Goal: Transaction & Acquisition: Purchase product/service

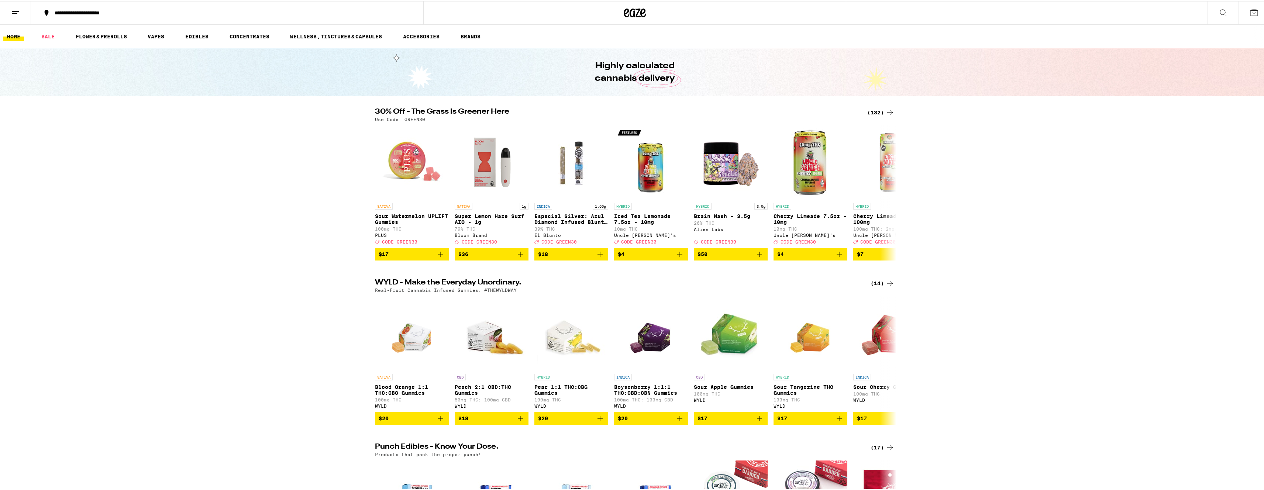
click at [880, 109] on div "(132)" at bounding box center [880, 111] width 27 height 9
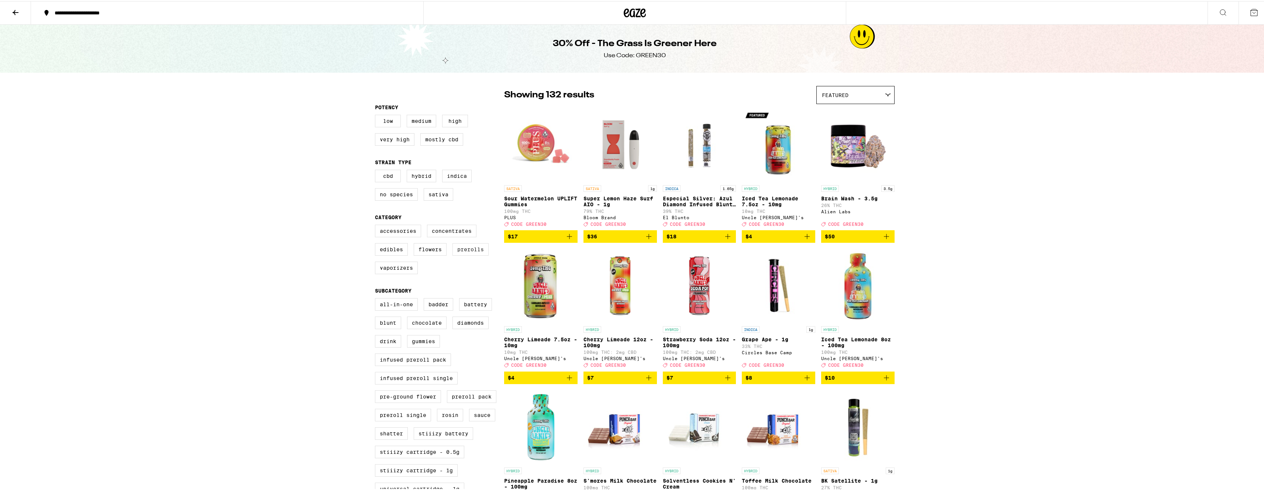
click at [472, 255] on label "Prerolls" at bounding box center [470, 248] width 36 height 13
click at [377, 225] on input "Prerolls" at bounding box center [376, 225] width 0 height 0
checkbox input "true"
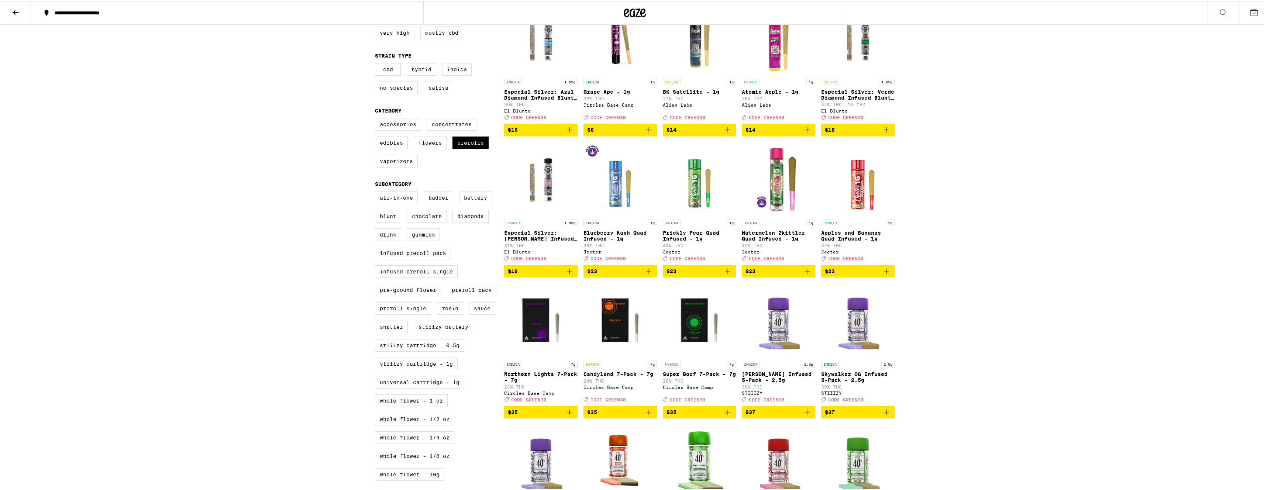
scroll to position [27, 0]
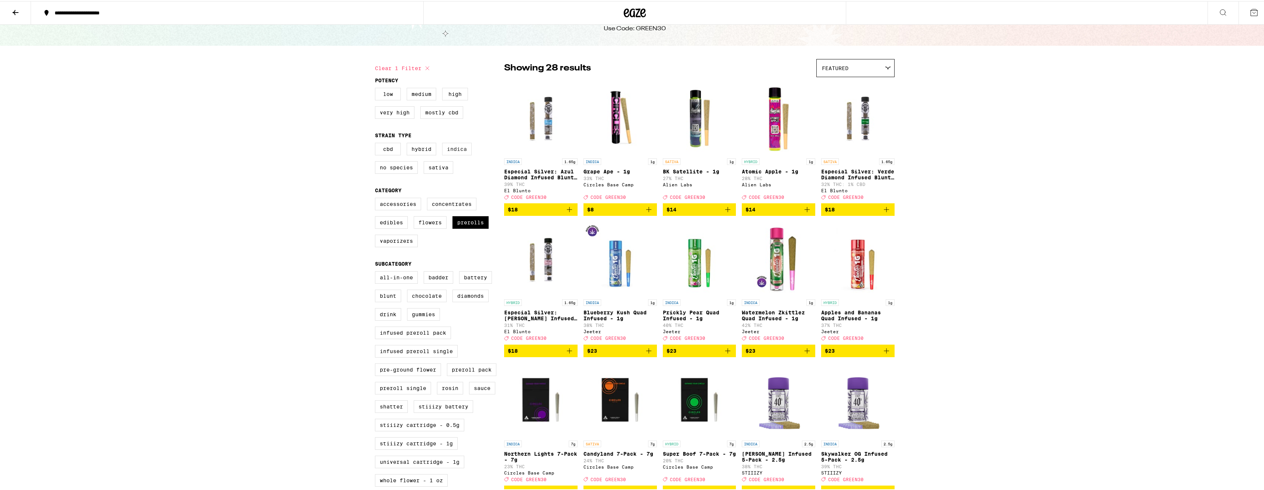
click at [447, 154] on label "Indica" at bounding box center [457, 148] width 30 height 13
click at [377, 143] on input "Indica" at bounding box center [376, 143] width 0 height 0
checkbox input "true"
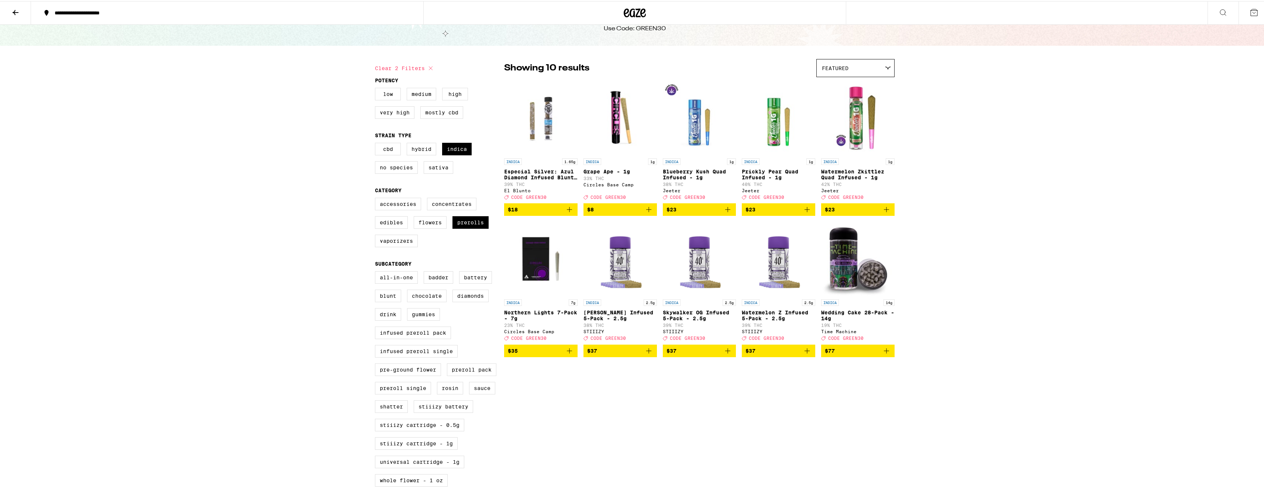
click at [725, 211] on icon "Add to bag" at bounding box center [727, 208] width 5 height 5
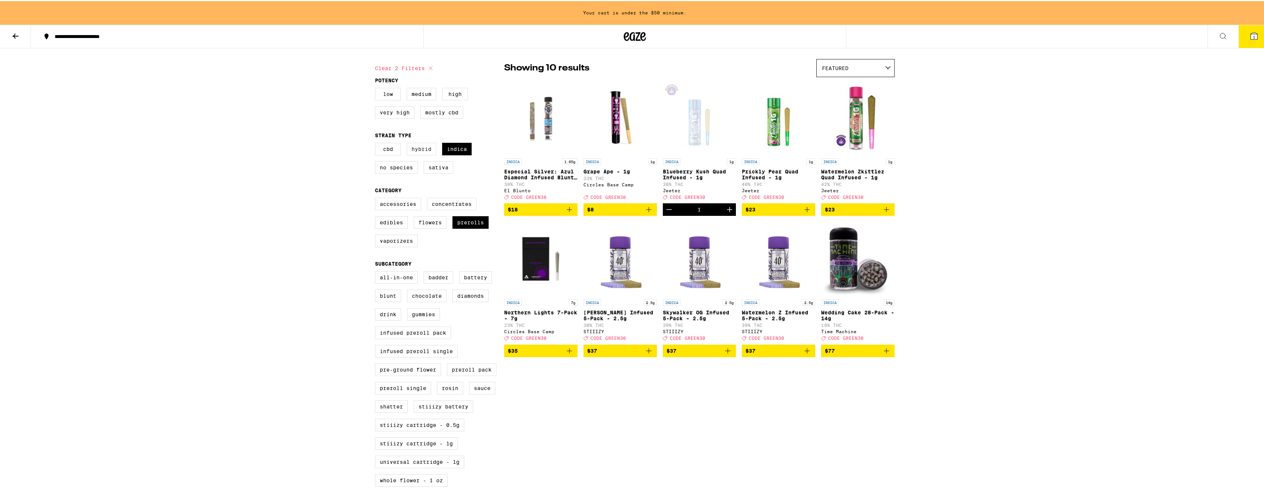
click at [427, 153] on label "Hybrid" at bounding box center [422, 148] width 30 height 13
click at [377, 143] on input "Hybrid" at bounding box center [376, 143] width 0 height 0
checkbox input "true"
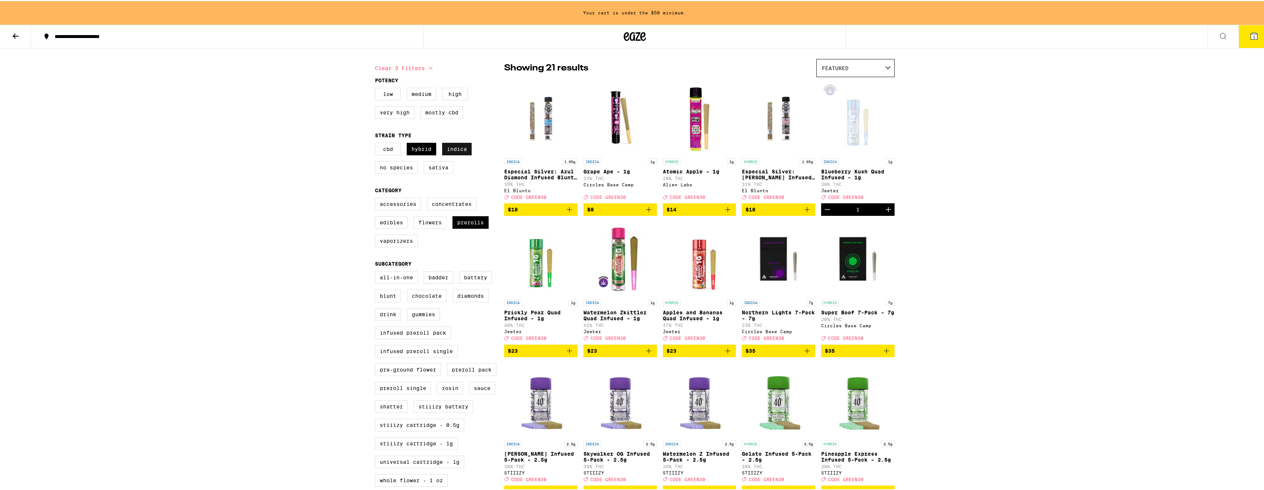
click at [452, 152] on label "Indica" at bounding box center [457, 148] width 30 height 13
click at [377, 143] on input "Indica" at bounding box center [376, 143] width 0 height 0
checkbox input "false"
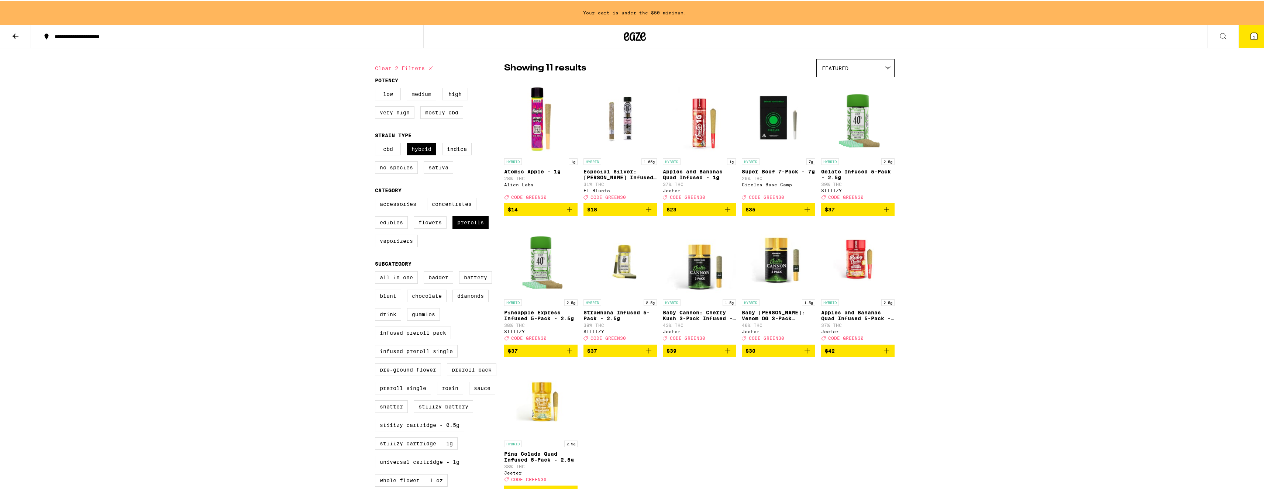
click at [568, 213] on icon "Add to bag" at bounding box center [569, 208] width 9 height 9
click at [411, 148] on label "Hybrid" at bounding box center [422, 148] width 30 height 13
click at [377, 143] on input "Hybrid" at bounding box center [376, 143] width 0 height 0
checkbox input "false"
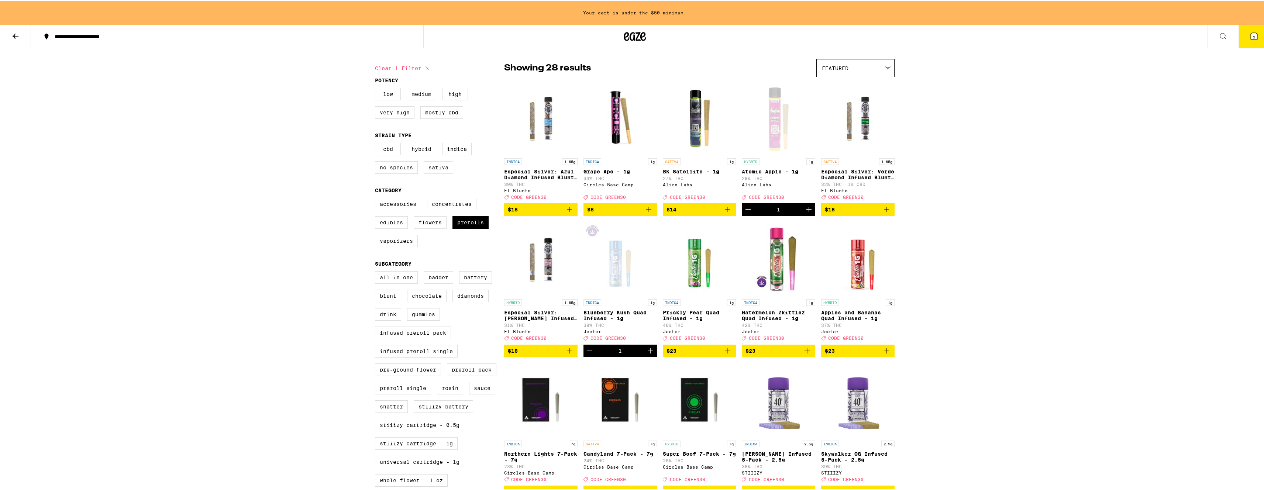
click at [434, 166] on label "Sativa" at bounding box center [439, 166] width 30 height 13
click at [377, 143] on input "Sativa" at bounding box center [376, 143] width 0 height 0
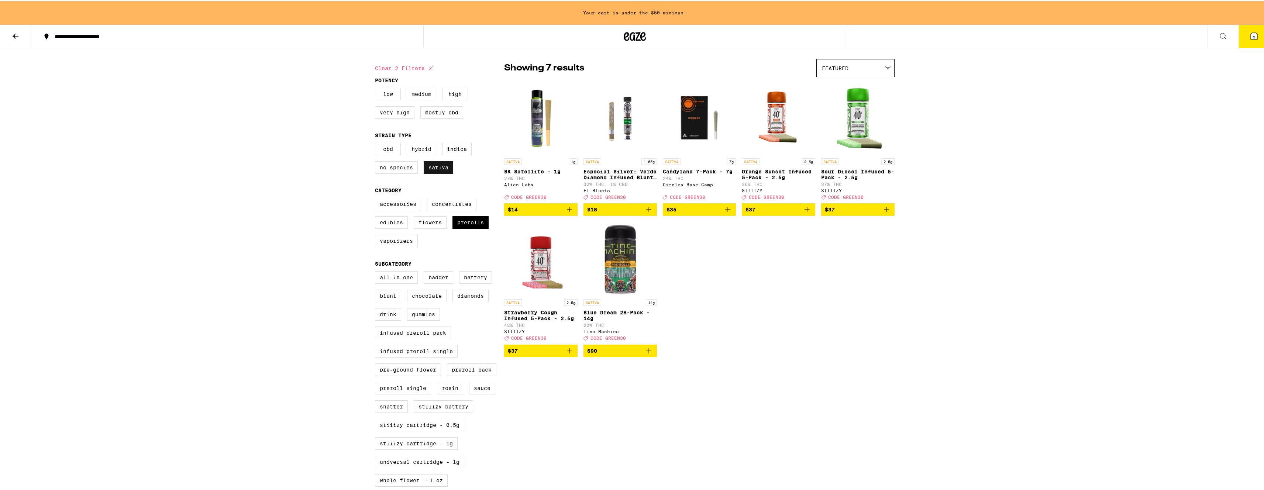
click at [434, 166] on label "Sativa" at bounding box center [439, 166] width 30 height 13
click at [377, 143] on input "Sativa" at bounding box center [376, 143] width 0 height 0
checkbox input "false"
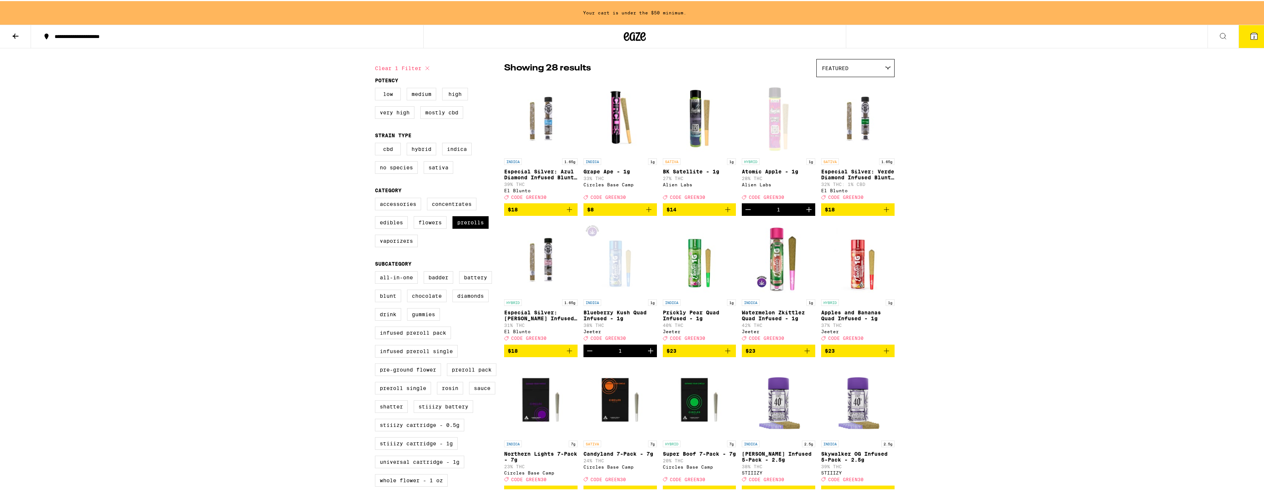
click at [1251, 43] on button "2" at bounding box center [1254, 35] width 31 height 23
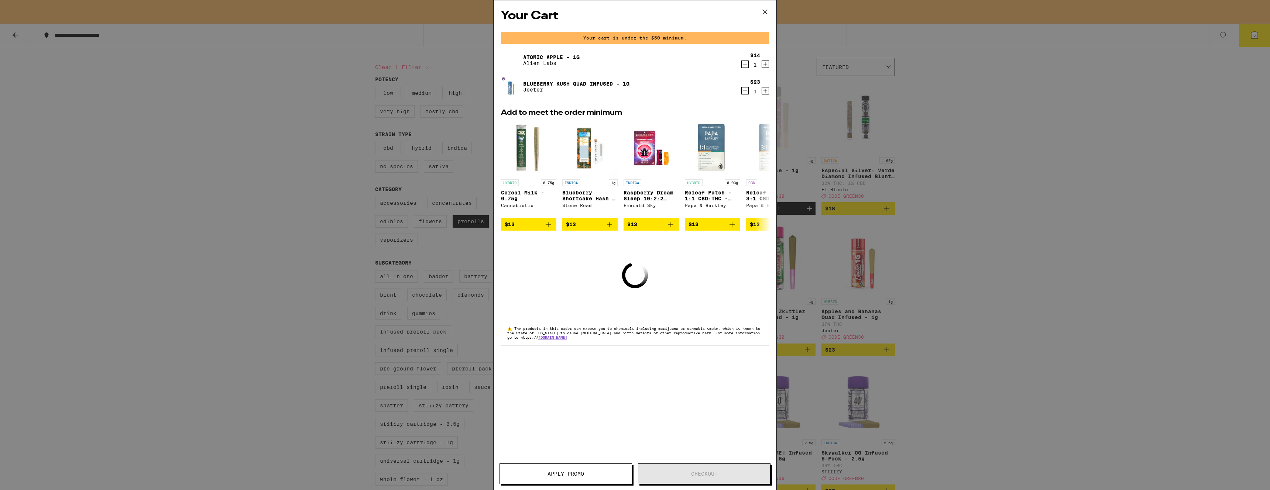
click at [555, 479] on button "Apply Promo" at bounding box center [565, 474] width 133 height 21
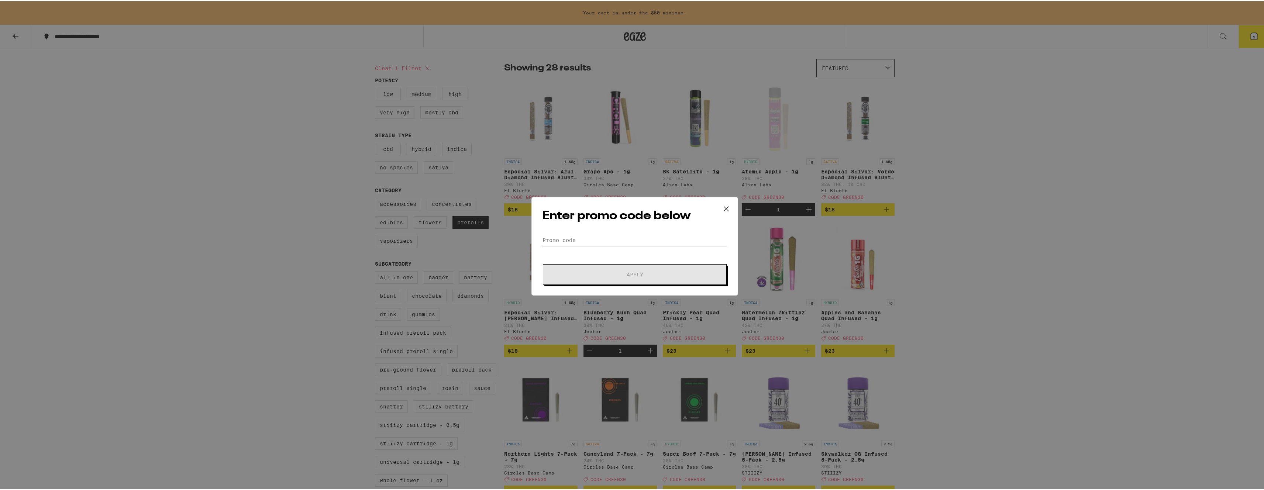
click at [607, 234] on input "Promo Code" at bounding box center [634, 239] width 185 height 11
type input "green30"
click at [543, 263] on button "Apply" at bounding box center [635, 273] width 184 height 21
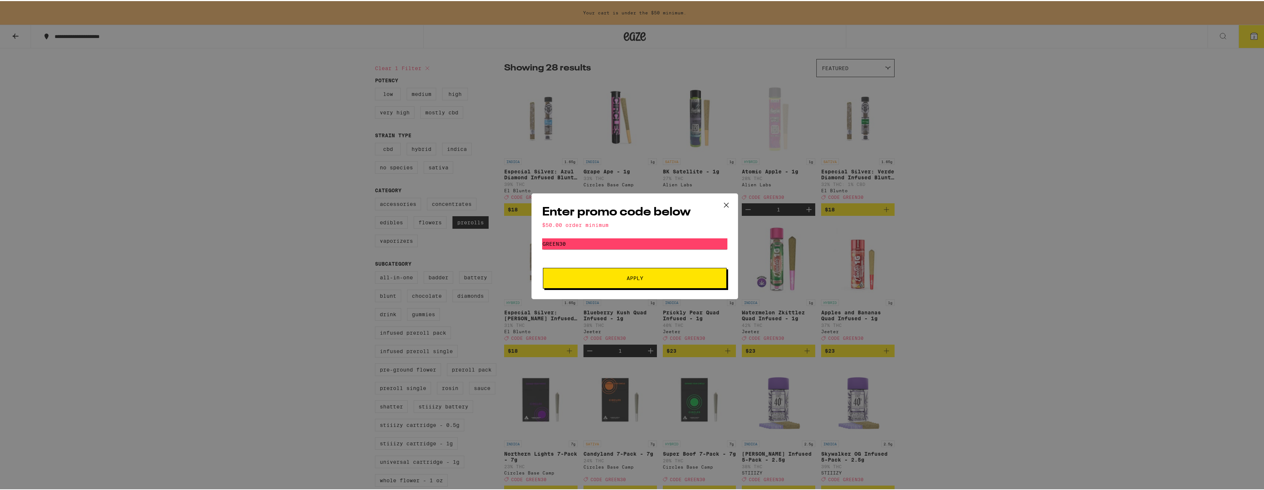
click at [770, 169] on div "Enter promo code below $50.00 order minimum Promo Code green30 Apply" at bounding box center [635, 245] width 1270 height 490
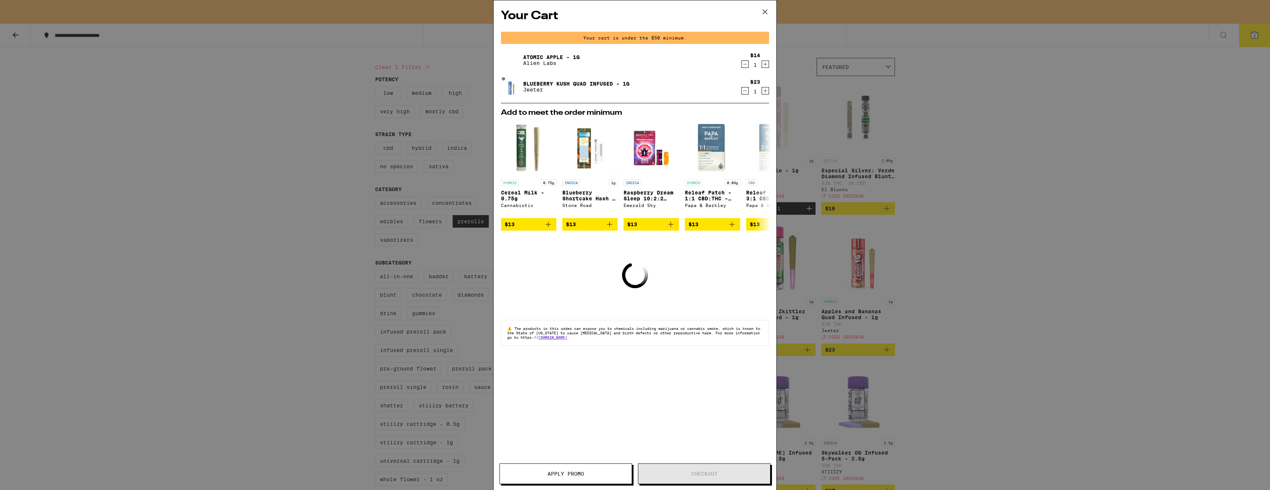
click at [398, 101] on div "Your Cart Your cart is under the $50 minimum. Atomic Apple - 1g Alien Labs $14 …" at bounding box center [635, 245] width 1270 height 490
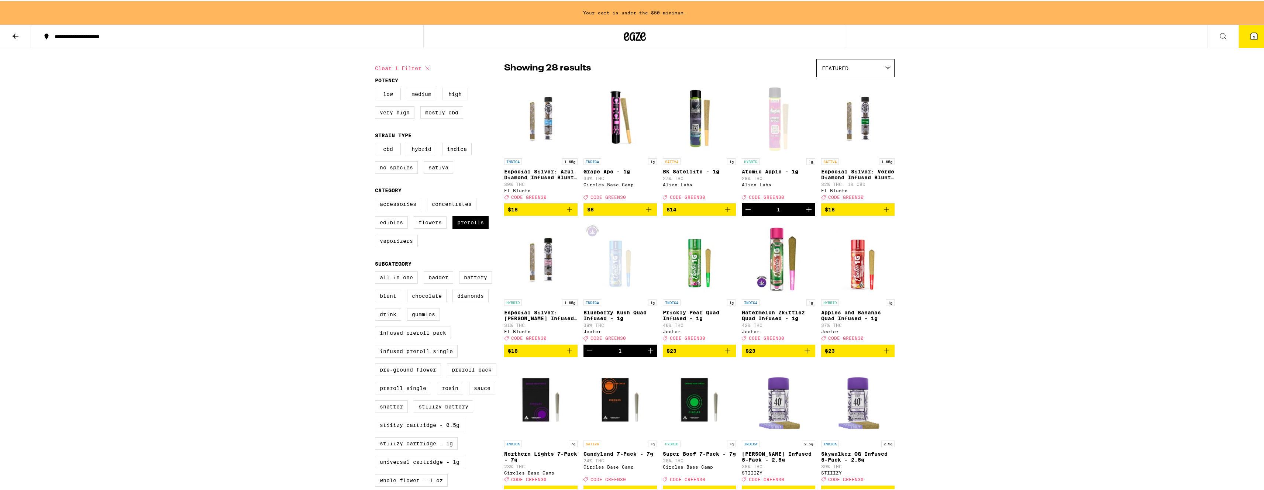
click at [616, 39] on div at bounding box center [634, 36] width 423 height 24
drag, startPoint x: 638, startPoint y: 37, endPoint x: 630, endPoint y: 38, distance: 7.8
click at [640, 37] on icon at bounding box center [643, 35] width 6 height 9
